Goal: Navigation & Orientation: Find specific page/section

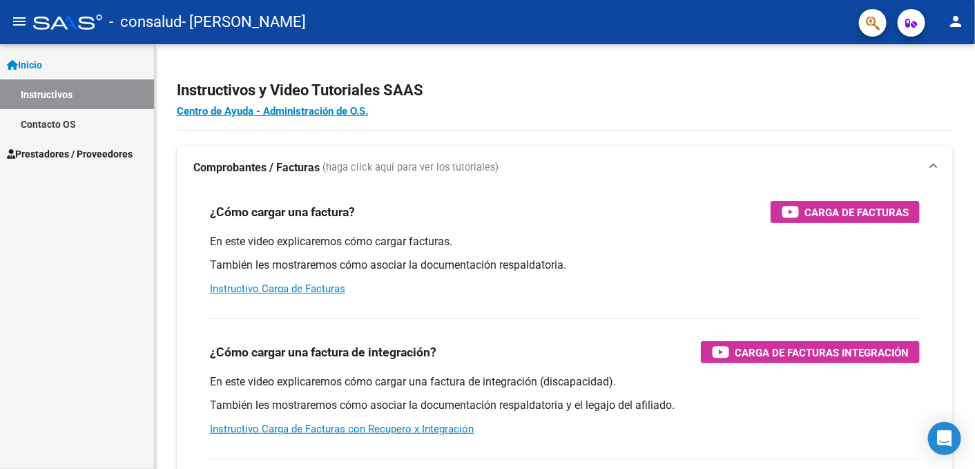
click at [46, 154] on span "Prestadores / Proveedores" at bounding box center [70, 153] width 126 height 15
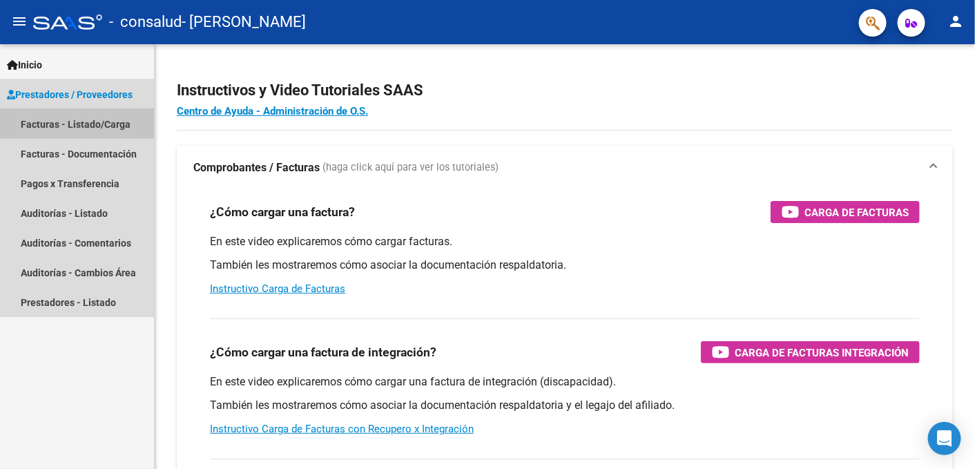
click at [55, 121] on link "Facturas - Listado/Carga" at bounding box center [77, 124] width 154 height 30
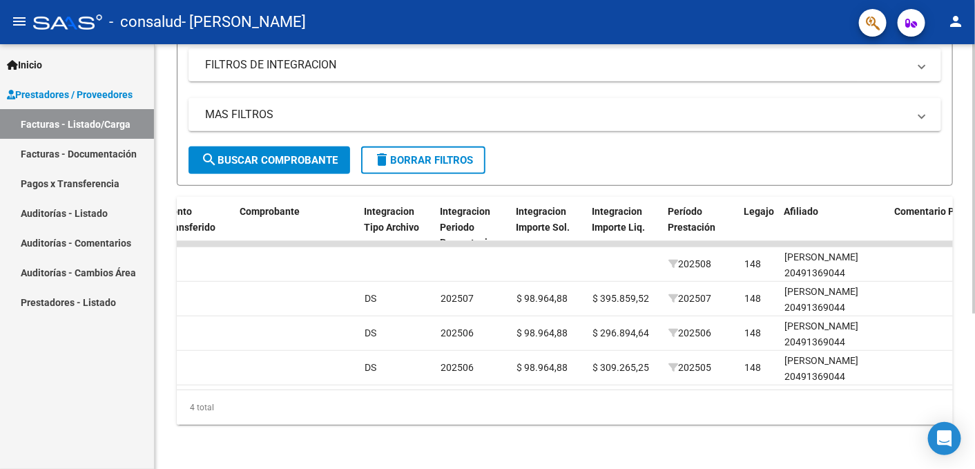
scroll to position [0, 1327]
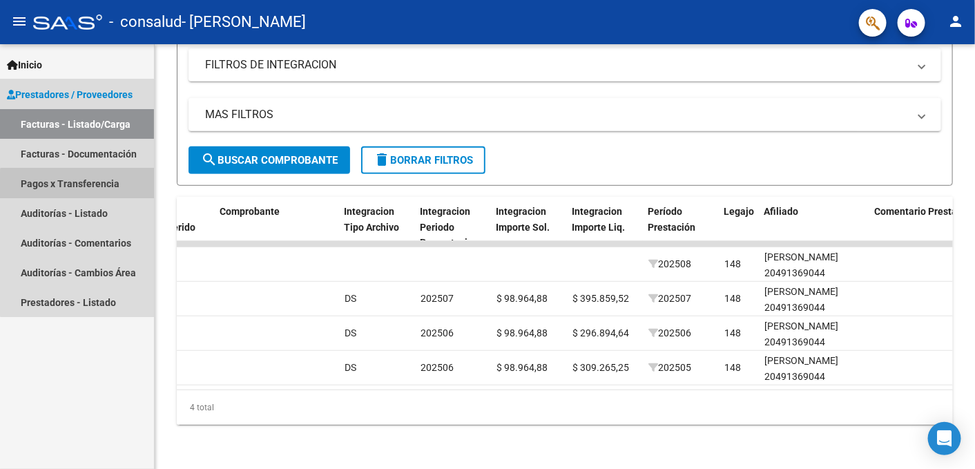
click at [85, 193] on link "Pagos x Transferencia" at bounding box center [77, 183] width 154 height 30
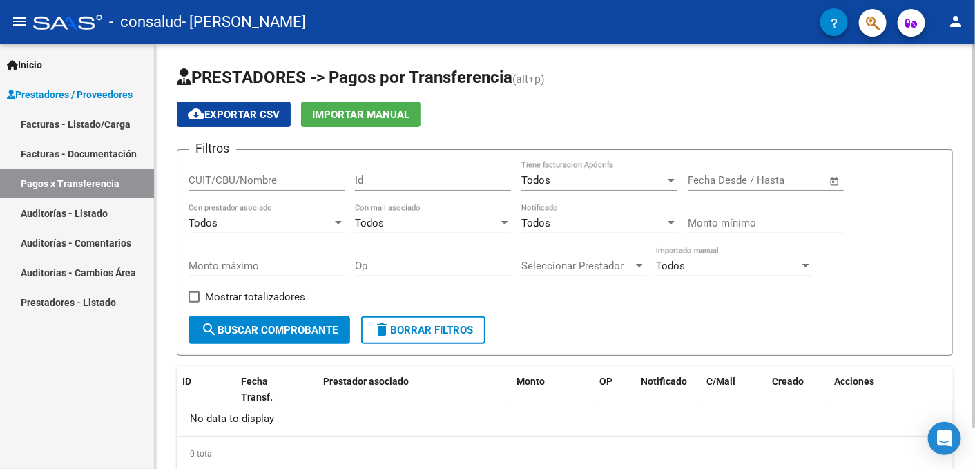
scroll to position [46, 0]
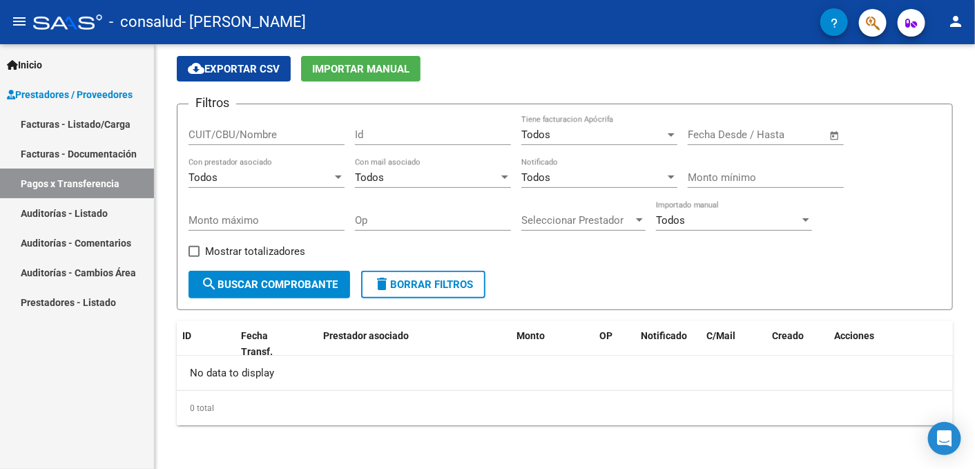
click at [62, 129] on link "Facturas - Listado/Carga" at bounding box center [77, 124] width 154 height 30
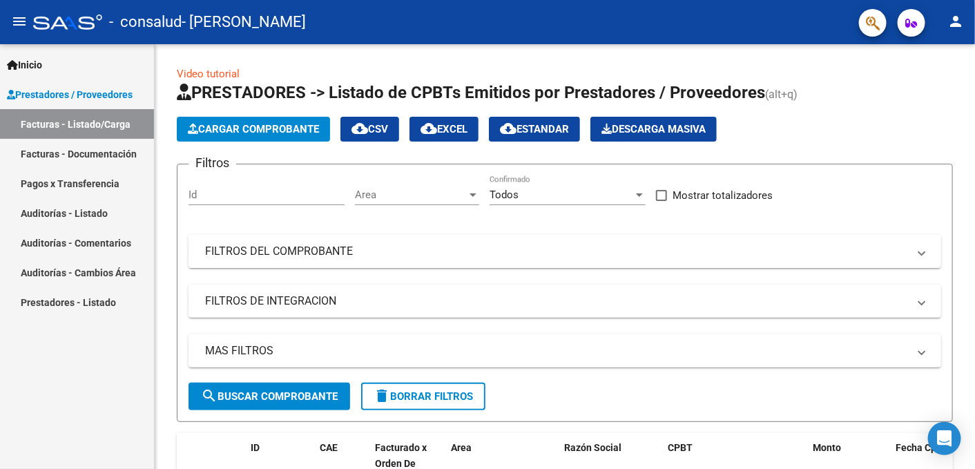
click at [66, 150] on link "Facturas - Documentación" at bounding box center [77, 154] width 154 height 30
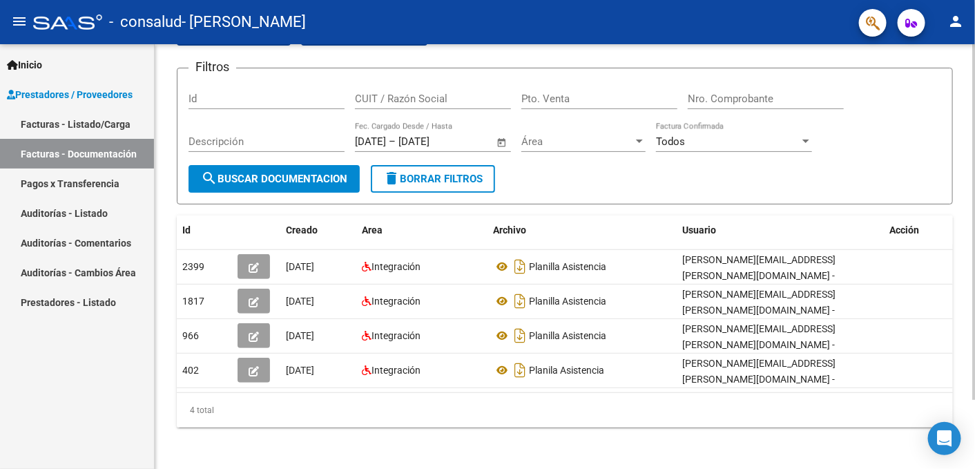
scroll to position [82, 0]
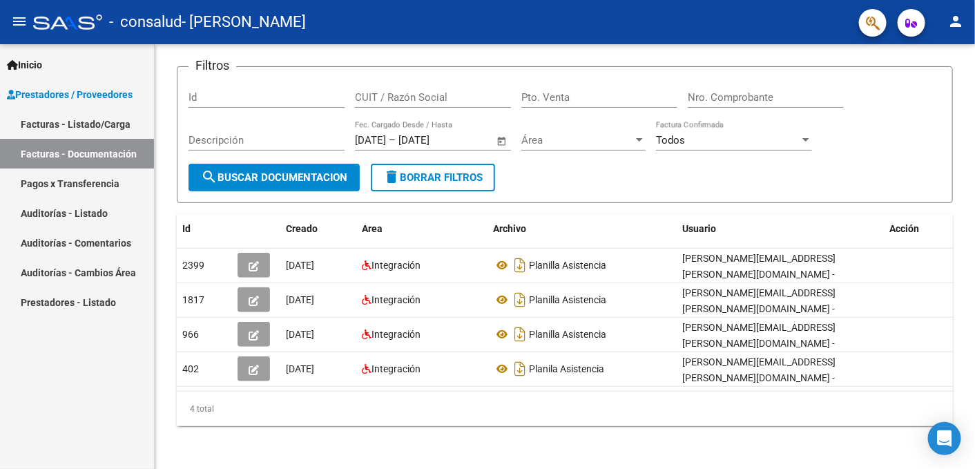
click at [46, 182] on link "Pagos x Transferencia" at bounding box center [77, 183] width 154 height 30
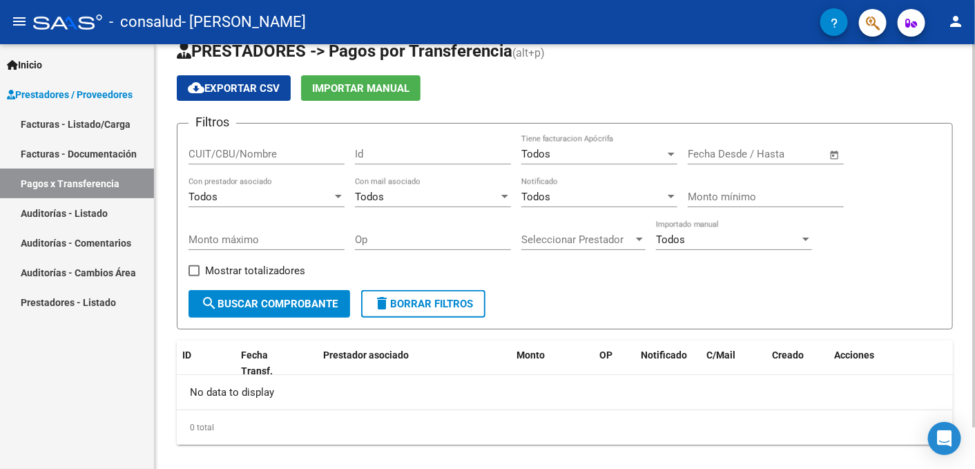
scroll to position [46, 0]
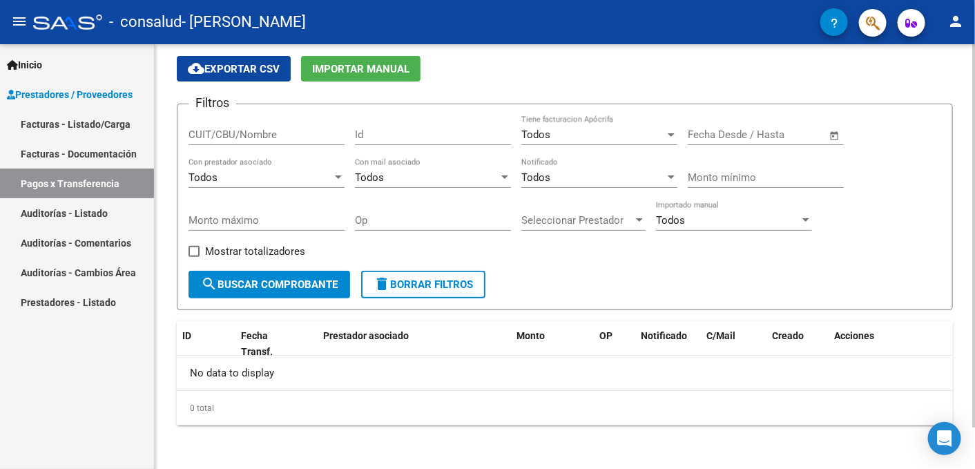
click at [215, 277] on mat-icon "search" at bounding box center [209, 283] width 17 height 17
click at [425, 279] on span "delete Borrar Filtros" at bounding box center [422, 284] width 99 height 12
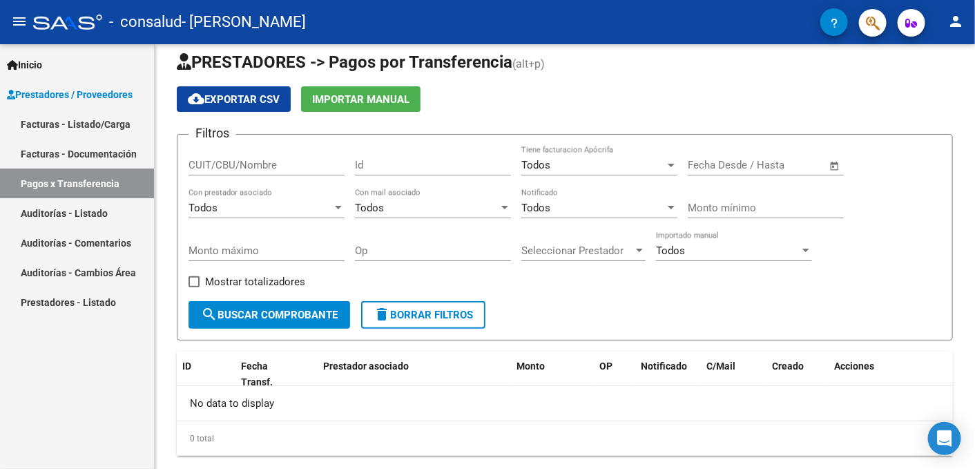
scroll to position [0, 0]
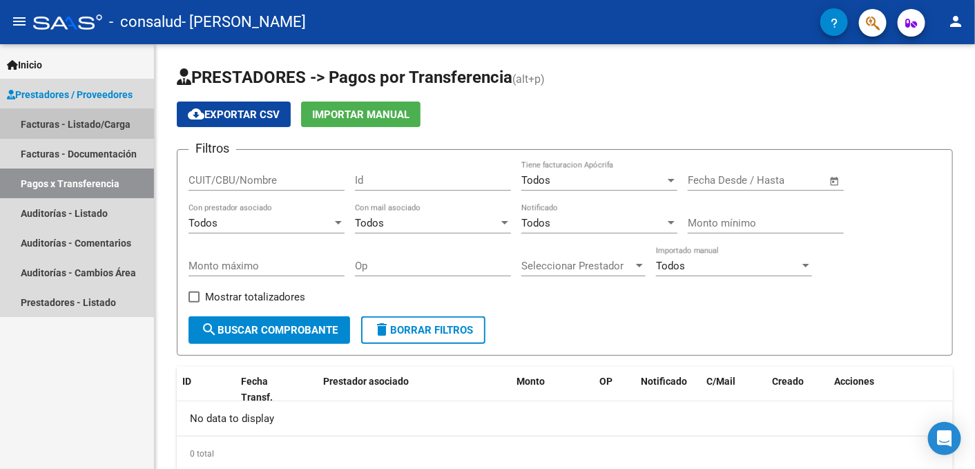
click at [49, 124] on link "Facturas - Listado/Carga" at bounding box center [77, 124] width 154 height 30
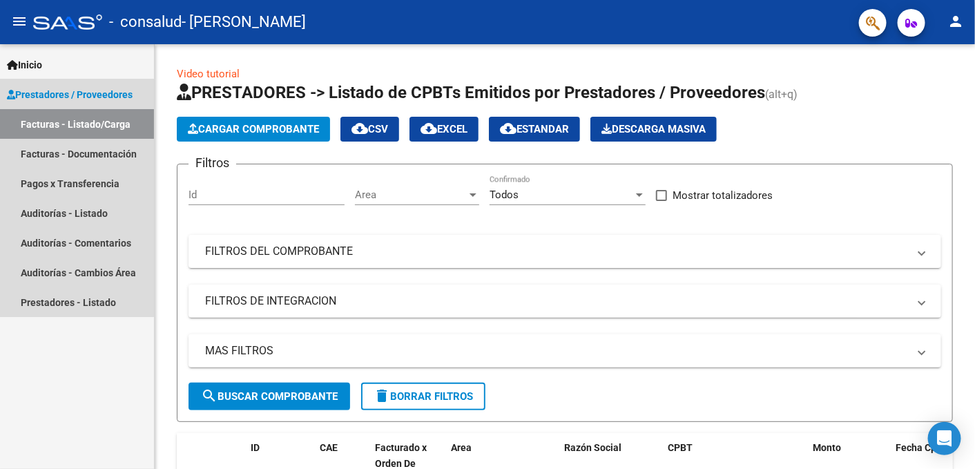
click at [41, 92] on span "Prestadores / Proveedores" at bounding box center [70, 94] width 126 height 15
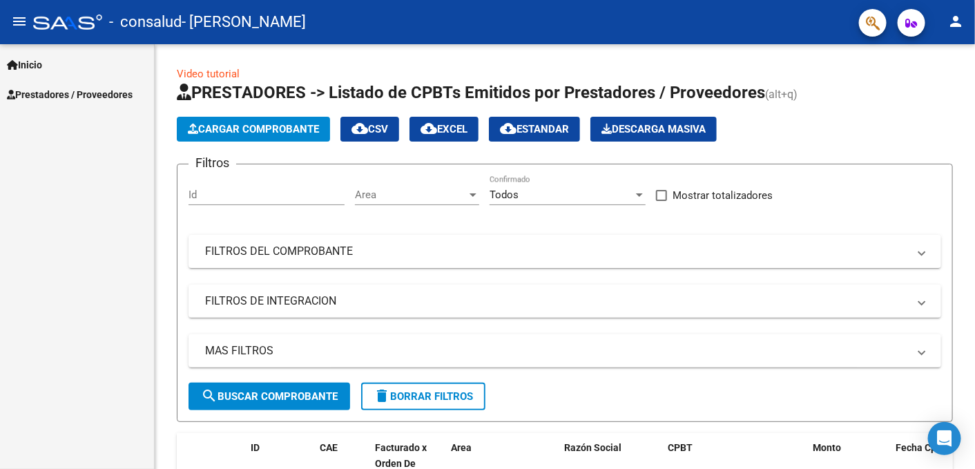
click at [81, 84] on link "Prestadores / Proveedores" at bounding box center [77, 94] width 154 height 30
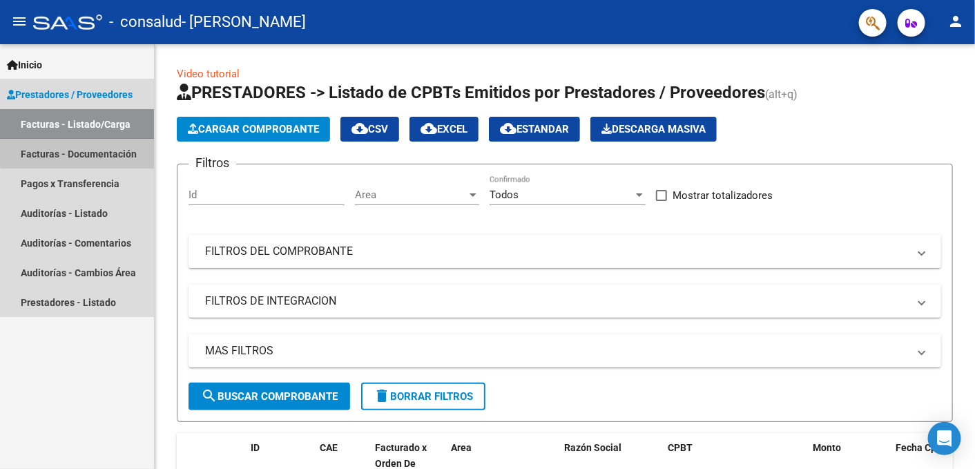
click at [79, 149] on link "Facturas - Documentación" at bounding box center [77, 154] width 154 height 30
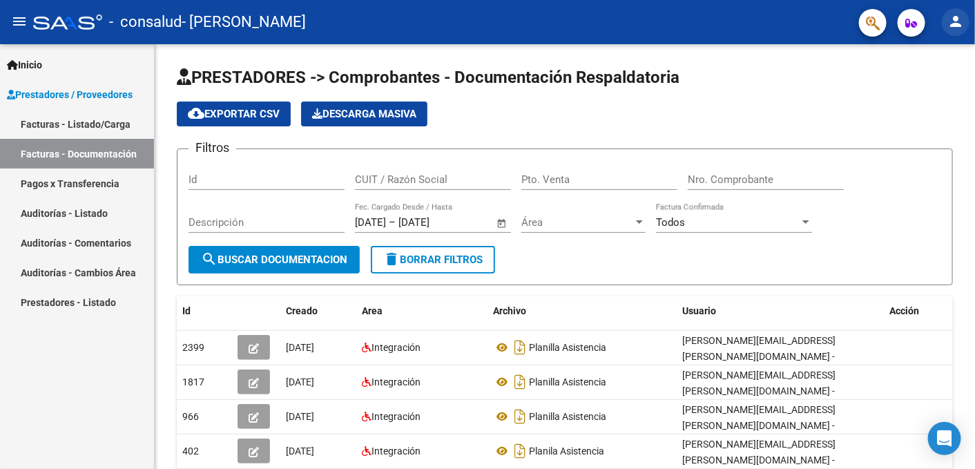
click at [959, 23] on mat-icon "person" at bounding box center [955, 21] width 17 height 17
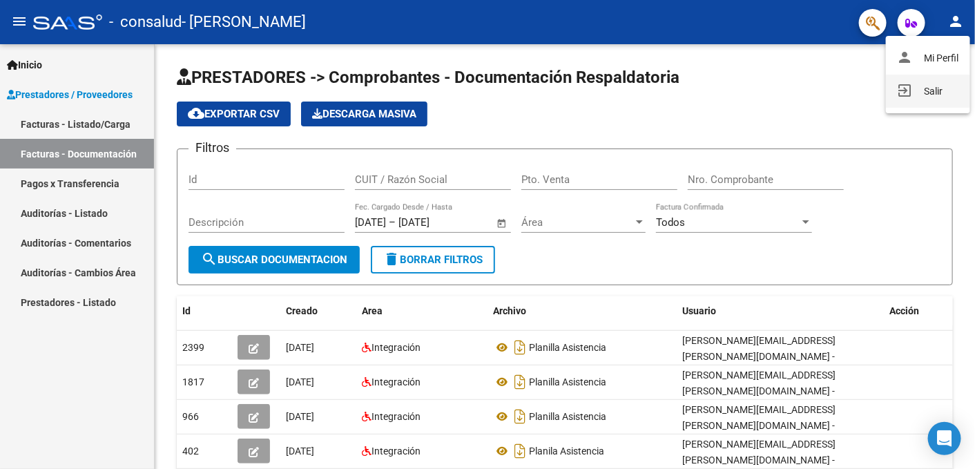
click at [933, 92] on button "exit_to_app Salir" at bounding box center [928, 91] width 84 height 33
